Goal: Information Seeking & Learning: Check status

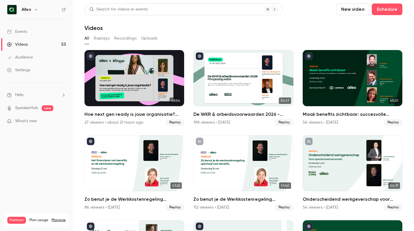
click at [29, 32] on link "Events" at bounding box center [36, 31] width 73 height 13
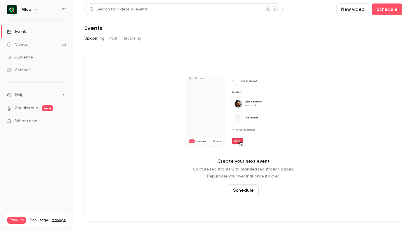
click at [111, 38] on button "Past" at bounding box center [113, 38] width 8 height 9
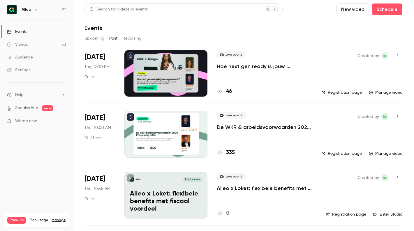
click at [240, 66] on p "Hoe next gen ready is jouw organisatie? Alleo x The Recharge Club" at bounding box center [264, 66] width 95 height 7
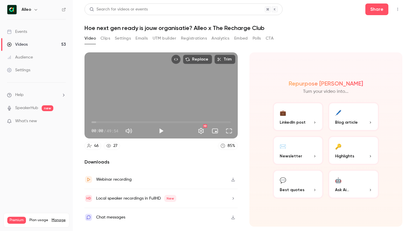
click at [191, 38] on button "Registrations" at bounding box center [194, 38] width 26 height 9
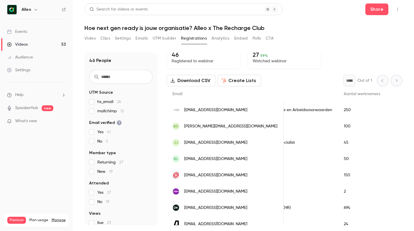
scroll to position [6, 0]
